Goal: Task Accomplishment & Management: Use online tool/utility

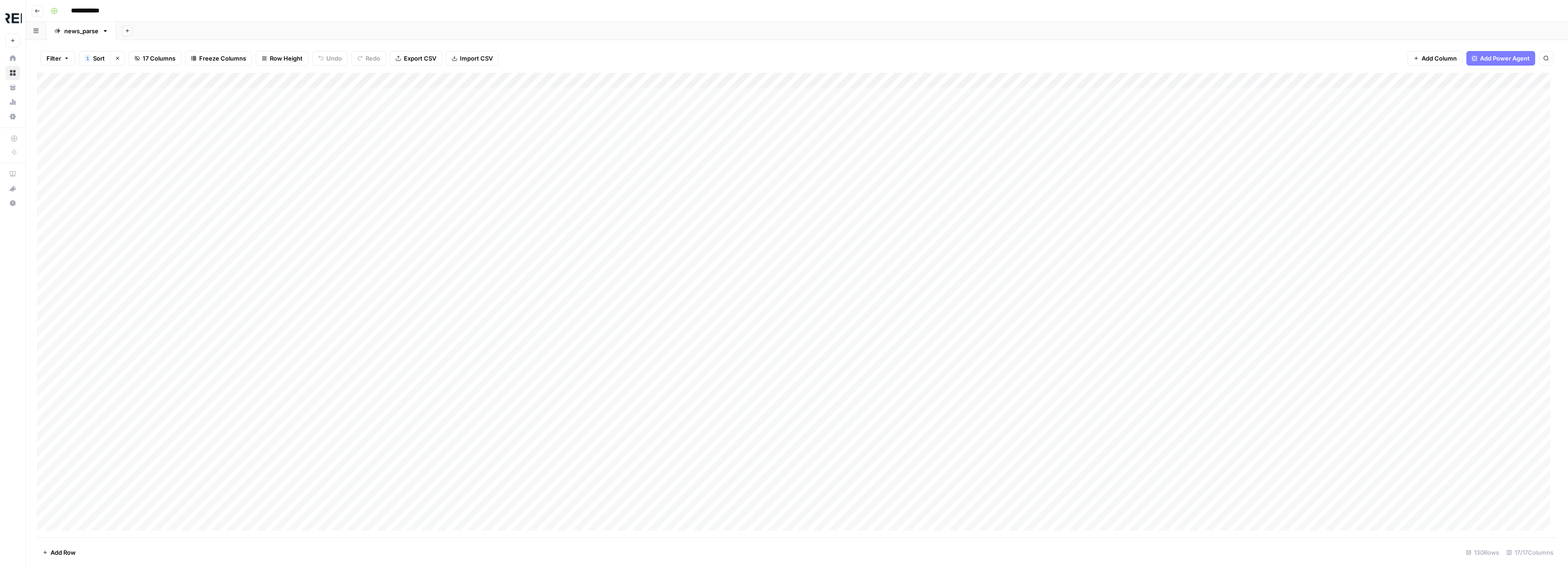
click at [1332, 79] on div "Add Column" at bounding box center [797, 306] width 1520 height 465
click at [1294, 80] on div at bounding box center [1391, 82] width 197 height 18
click at [1293, 55] on div "Filter 1 Sort Clear sorts 17 Columns Freeze Columns Row Height Undo Redo Export…" at bounding box center [797, 58] width 1520 height 29
click at [1288, 56] on div "Filter 1 Sort Clear sorts 17 Columns Freeze Columns Row Height Undo Redo Export…" at bounding box center [797, 58] width 1520 height 29
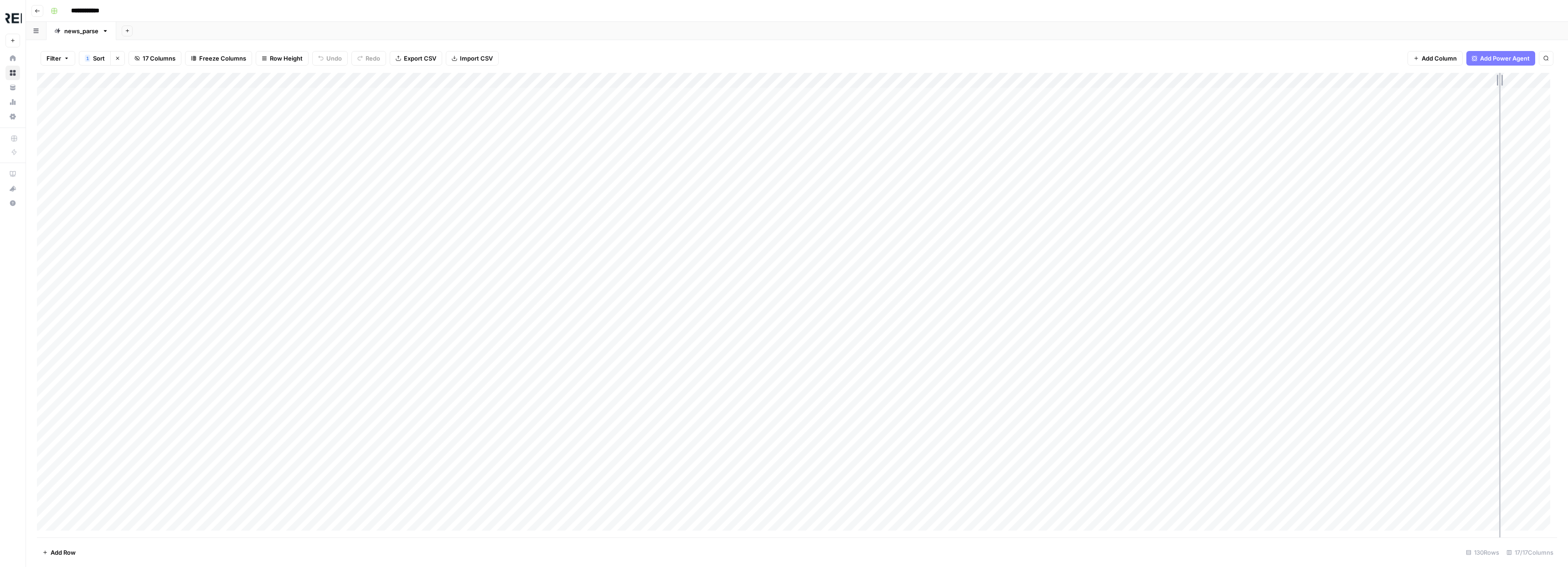
drag, startPoint x: 1295, startPoint y: 82, endPoint x: 1499, endPoint y: 91, distance: 204.2
click at [1499, 91] on div "Add Column" at bounding box center [797, 306] width 1520 height 465
drag, startPoint x: 1081, startPoint y: 78, endPoint x: 1310, endPoint y: 85, distance: 229.1
click at [1310, 85] on div "Add Column" at bounding box center [797, 306] width 1520 height 465
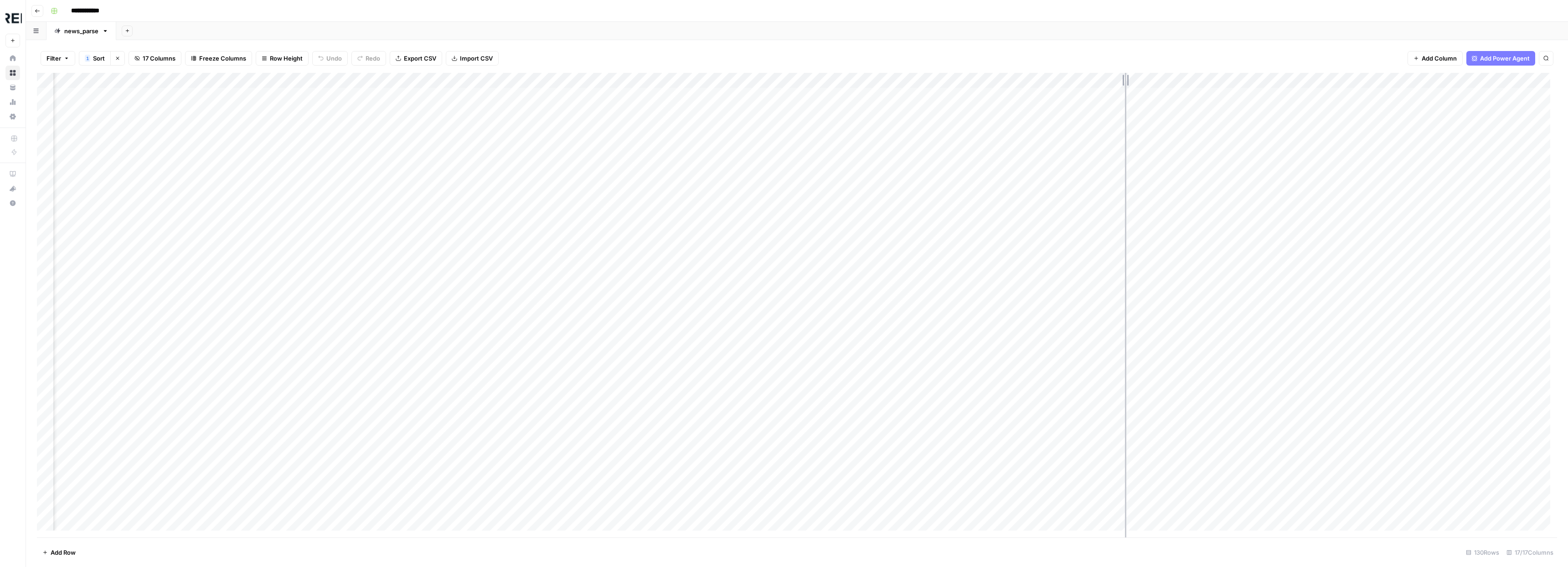
drag, startPoint x: 884, startPoint y: 78, endPoint x: 1128, endPoint y: 80, distance: 244.0
click at [1128, 80] on div "Add Column" at bounding box center [797, 306] width 1520 height 465
drag, startPoint x: 1128, startPoint y: 80, endPoint x: 1168, endPoint y: 82, distance: 40.0
click at [1168, 82] on div "Add Column" at bounding box center [797, 306] width 1520 height 465
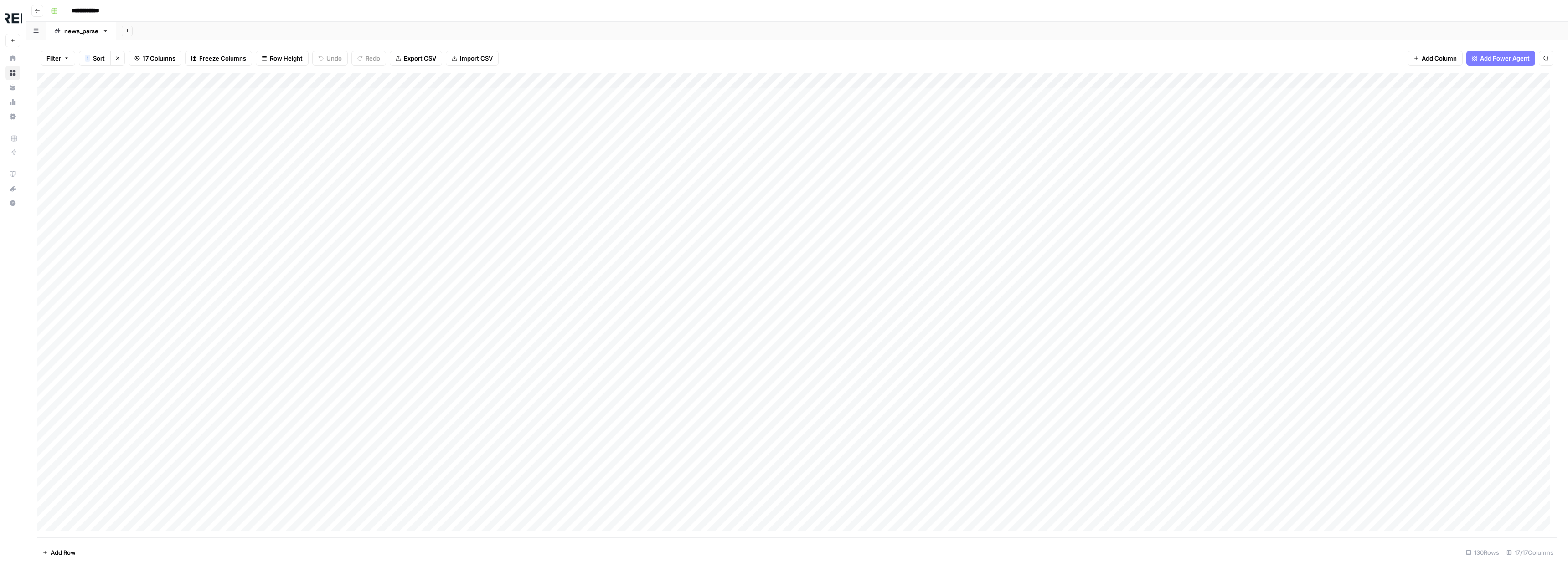
click at [120, 58] on button "Clear sorts" at bounding box center [117, 58] width 14 height 14
click at [45, 492] on div "Add Column" at bounding box center [797, 306] width 1520 height 465
click at [45, 507] on div "Add Column" at bounding box center [797, 306] width 1520 height 465
click at [75, 553] on span "Delete 2 Rows" at bounding box center [63, 553] width 41 height 9
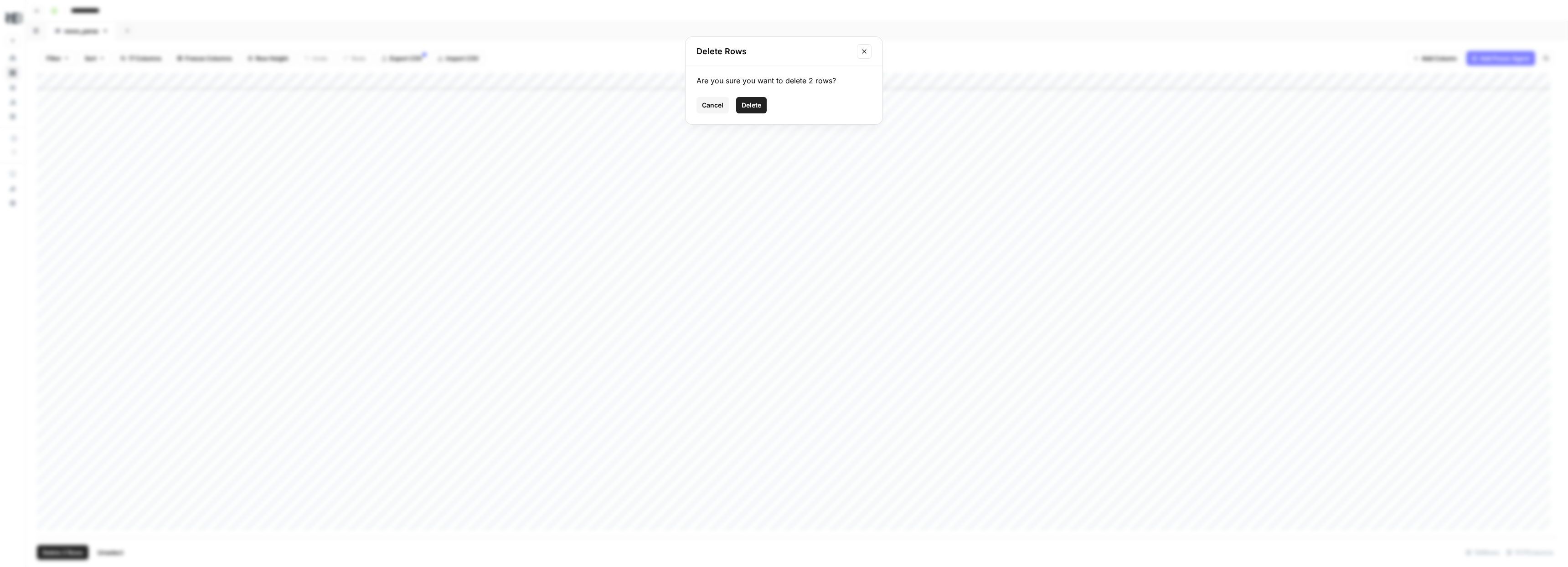
click at [755, 104] on span "Delete" at bounding box center [752, 105] width 20 height 9
click at [1065, 82] on div "Add Column" at bounding box center [797, 306] width 1520 height 465
click at [1072, 152] on button "Sort Descending" at bounding box center [1085, 157] width 100 height 13
click at [44, 81] on div "Add Column" at bounding box center [797, 306] width 1520 height 465
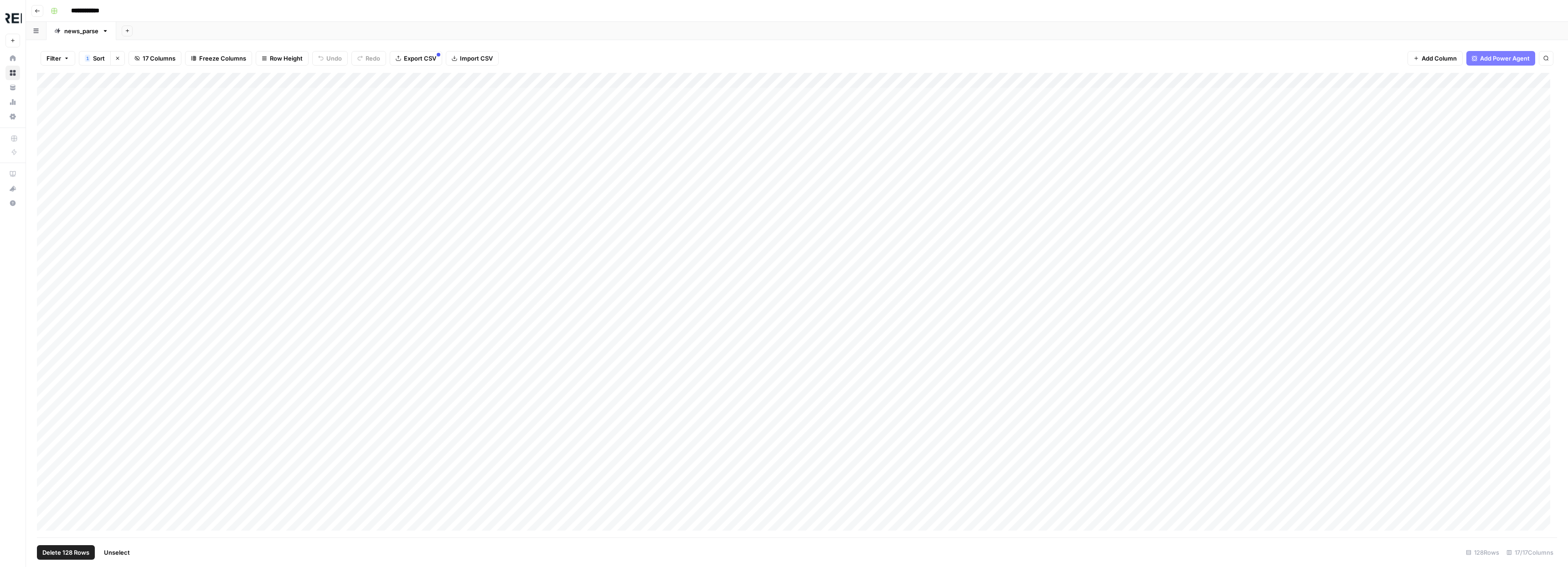
click at [75, 553] on span "Delete 128 Rows" at bounding box center [66, 553] width 47 height 9
click at [756, 106] on span "Delete" at bounding box center [752, 105] width 20 height 9
click at [1335, 75] on div "Add Column" at bounding box center [797, 96] width 1520 height 45
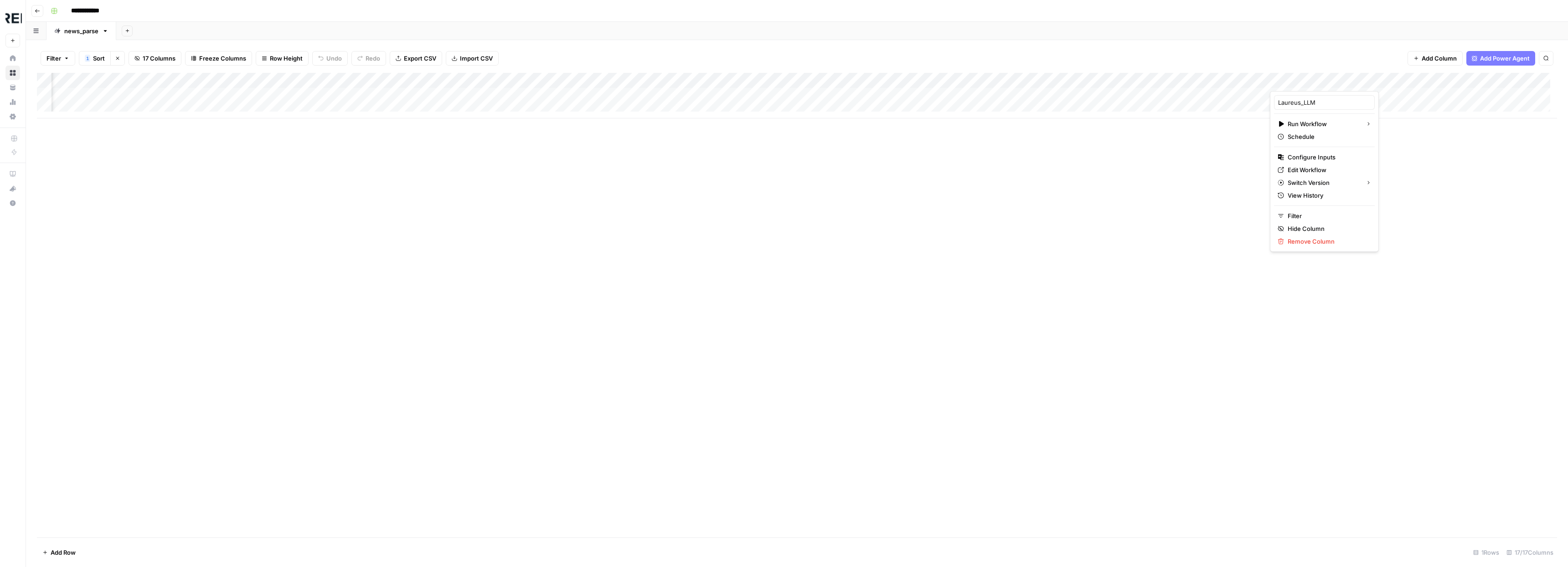
click at [1016, 199] on div "Add Column" at bounding box center [797, 306] width 1520 height 465
drag, startPoint x: 844, startPoint y: 75, endPoint x: 1263, endPoint y: 79, distance: 419.0
click at [1263, 79] on div "Add Column" at bounding box center [797, 96] width 1520 height 45
drag, startPoint x: 1263, startPoint y: 79, endPoint x: 1137, endPoint y: 78, distance: 126.0
click at [1137, 78] on div "Add Column" at bounding box center [797, 96] width 1520 height 45
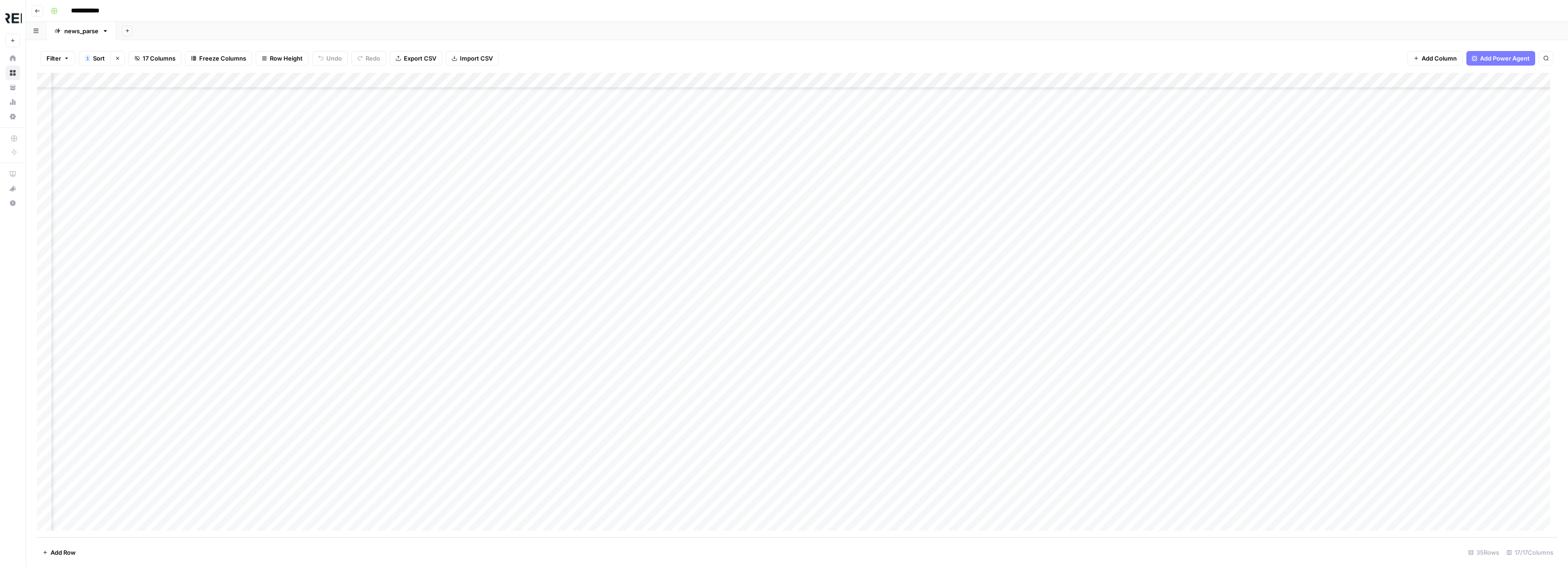
scroll to position [114, 547]
drag, startPoint x: 1039, startPoint y: 77, endPoint x: 1159, endPoint y: 80, distance: 120.0
click at [1159, 80] on div "Add Column" at bounding box center [797, 306] width 1520 height 465
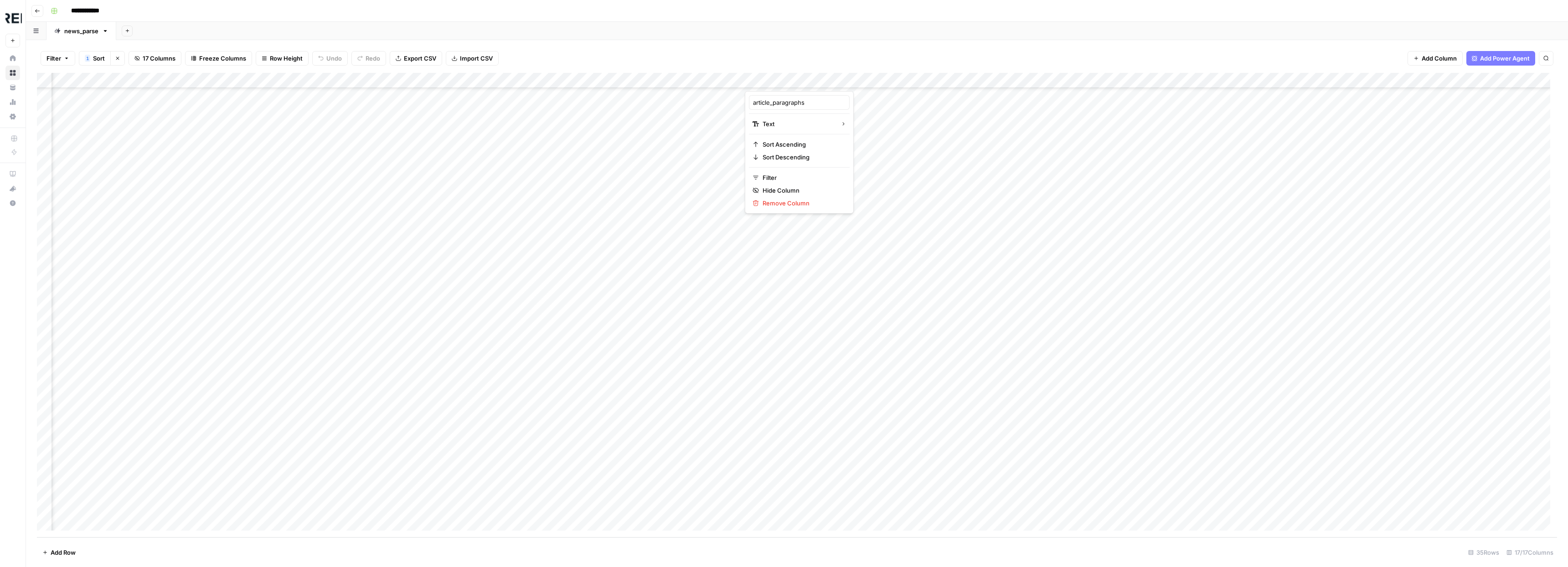
click at [746, 78] on div at bounding box center [958, 82] width 427 height 18
click at [769, 54] on div "Filter 1 Sort Clear sorts 17 Columns Freeze Columns Row Height Undo Redo Export…" at bounding box center [797, 58] width 1520 height 29
drag, startPoint x: 745, startPoint y: 79, endPoint x: 1302, endPoint y: 94, distance: 557.2
click at [1302, 94] on div "Add Column" at bounding box center [797, 306] width 1520 height 465
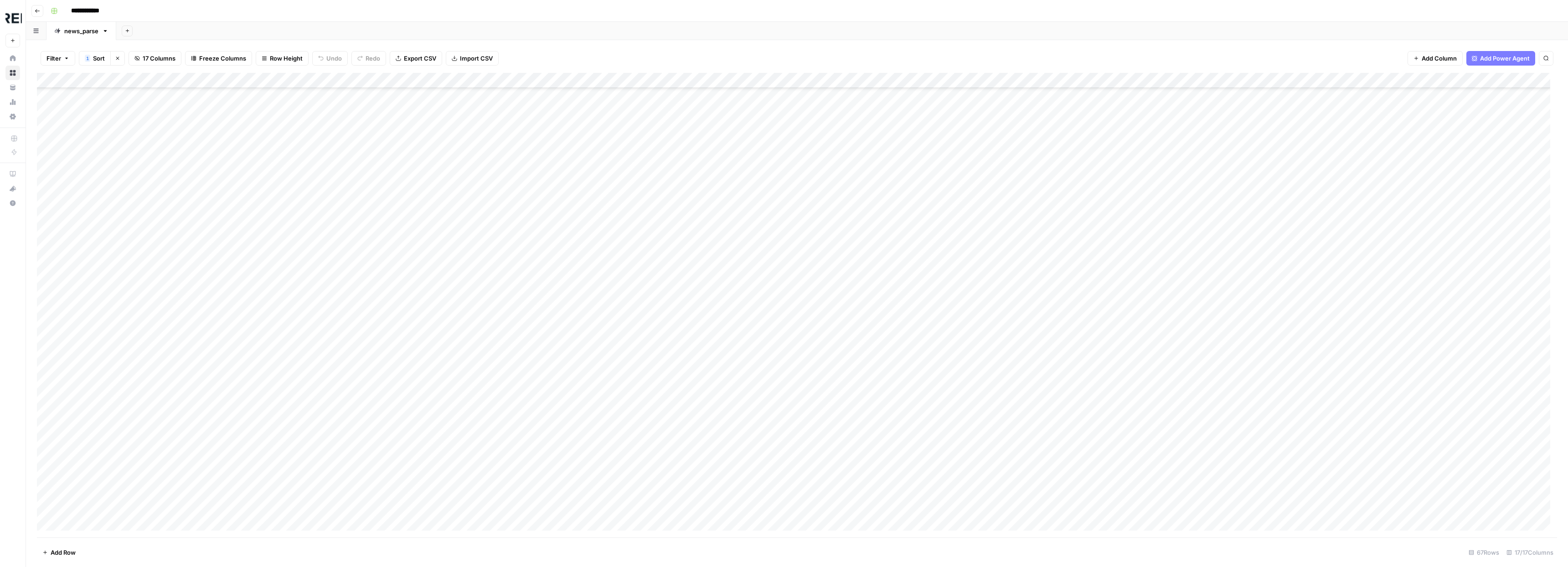
scroll to position [610, 0]
